Goal: Navigation & Orientation: Find specific page/section

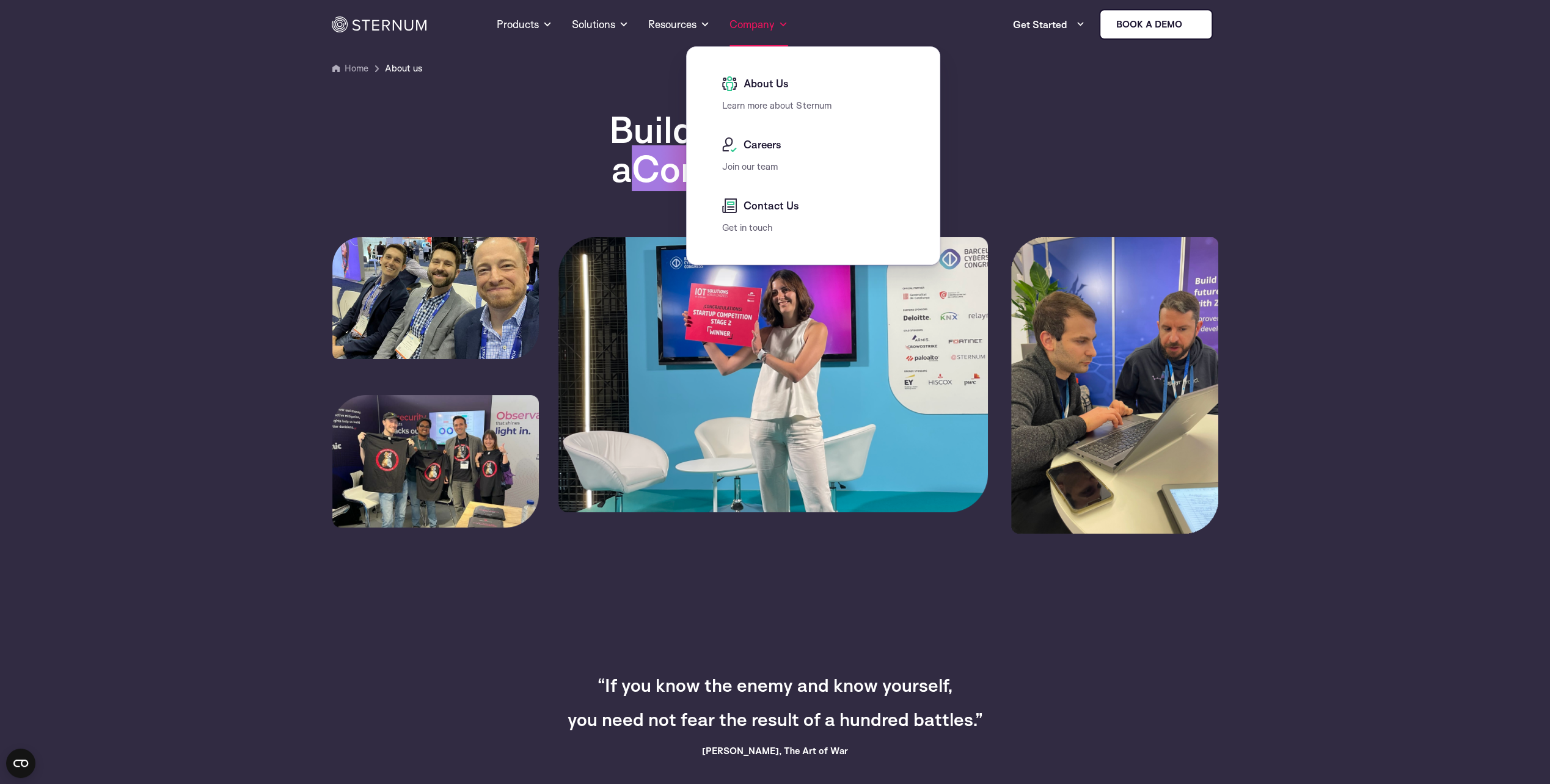
click at [785, 25] on span at bounding box center [783, 24] width 10 height 15
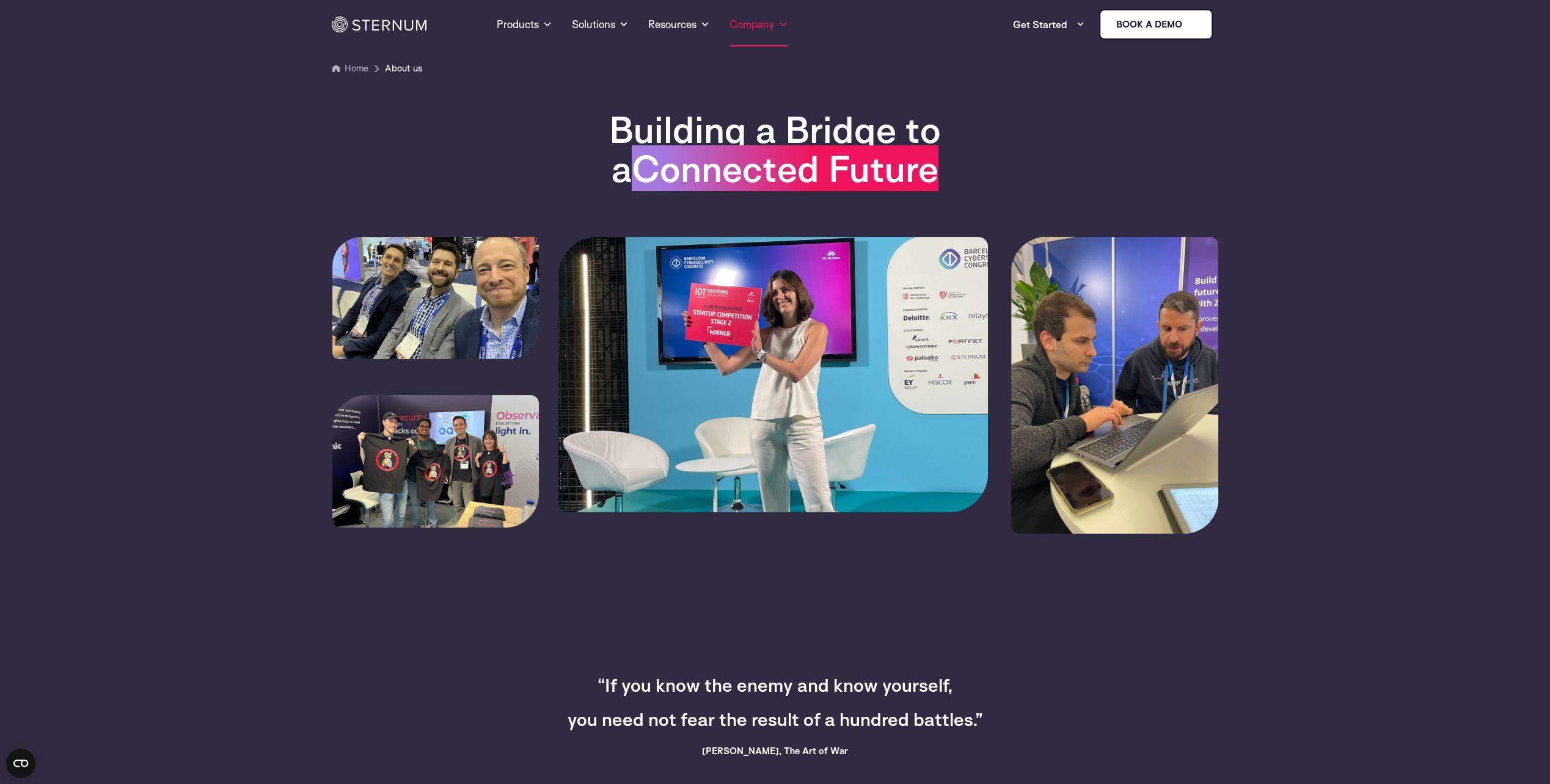
click at [785, 25] on span at bounding box center [783, 24] width 10 height 15
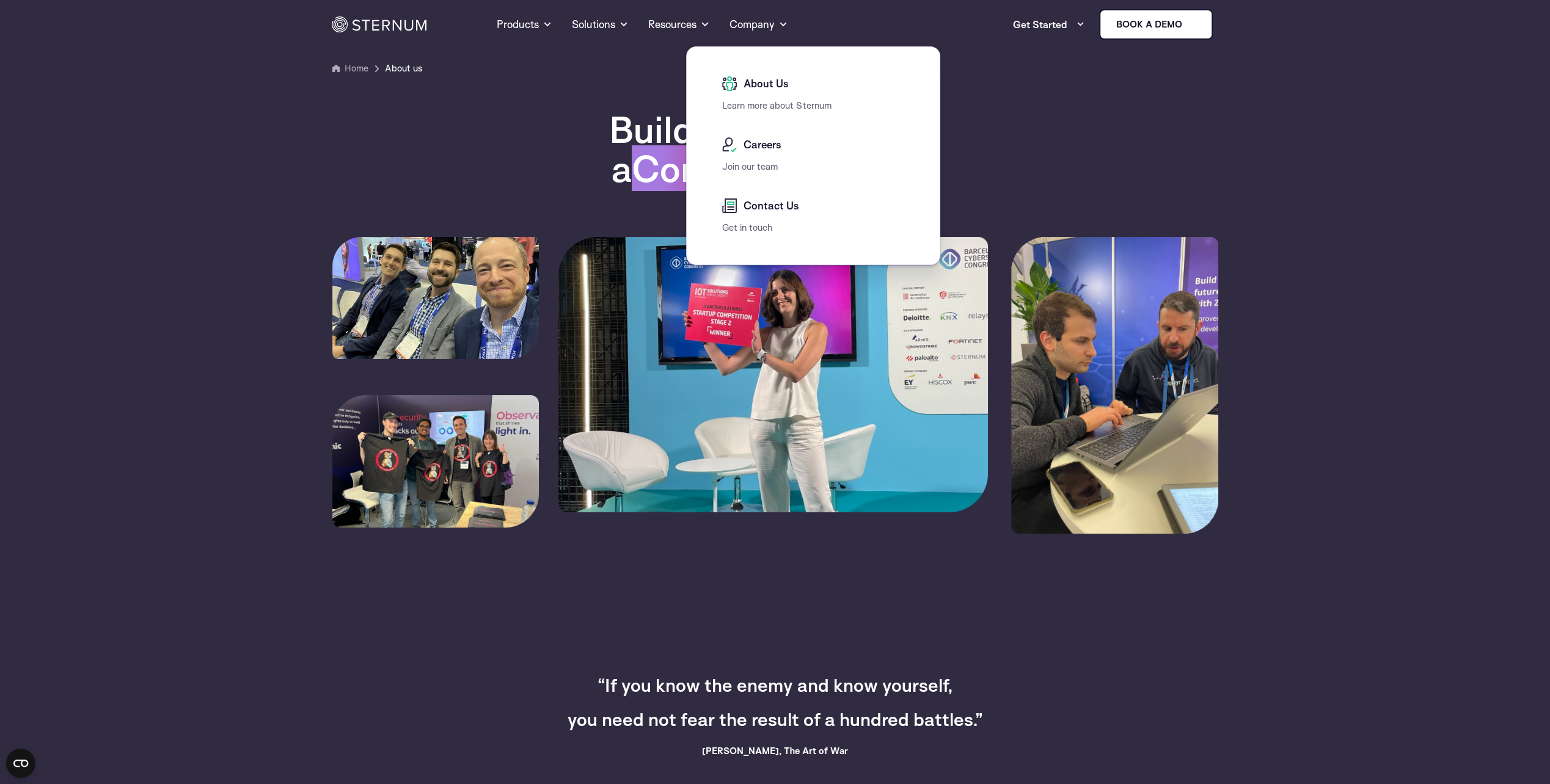
click at [757, 91] on span "About Us" at bounding box center [764, 83] width 48 height 15
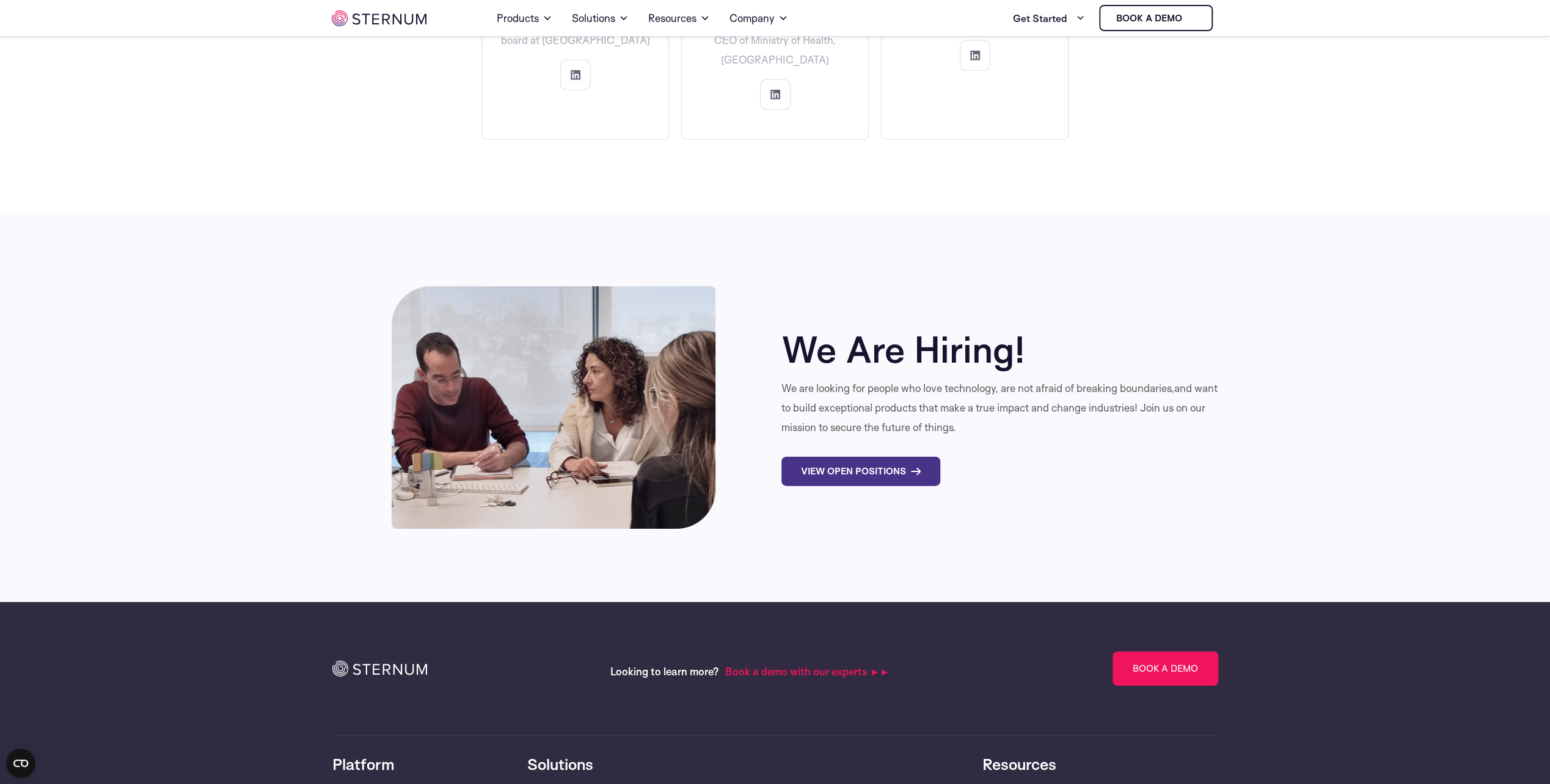
scroll to position [3893, 0]
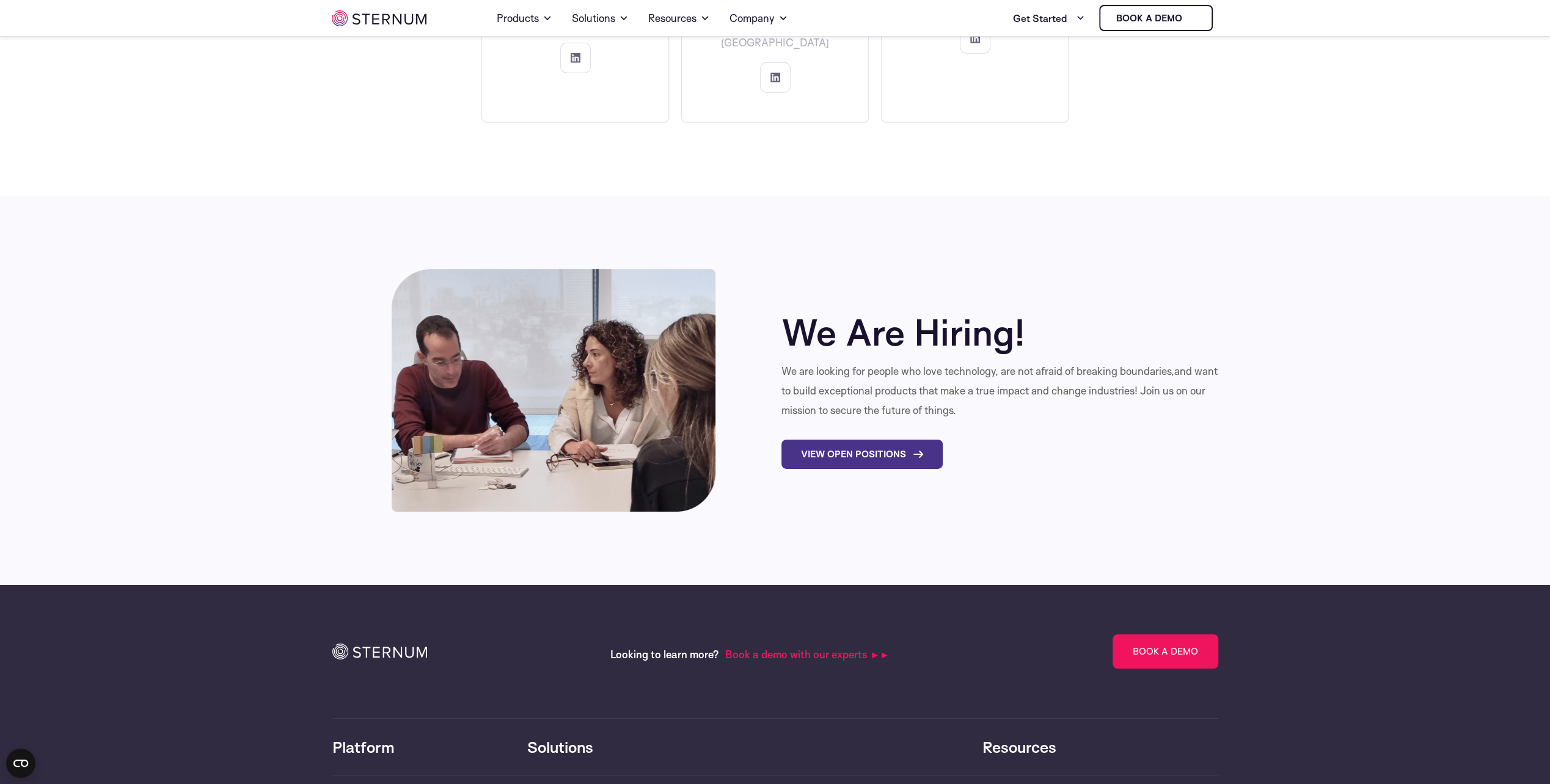
click at [879, 440] on link "View Open Positions" at bounding box center [862, 454] width 162 height 29
